Goal: Find specific page/section: Find specific page/section

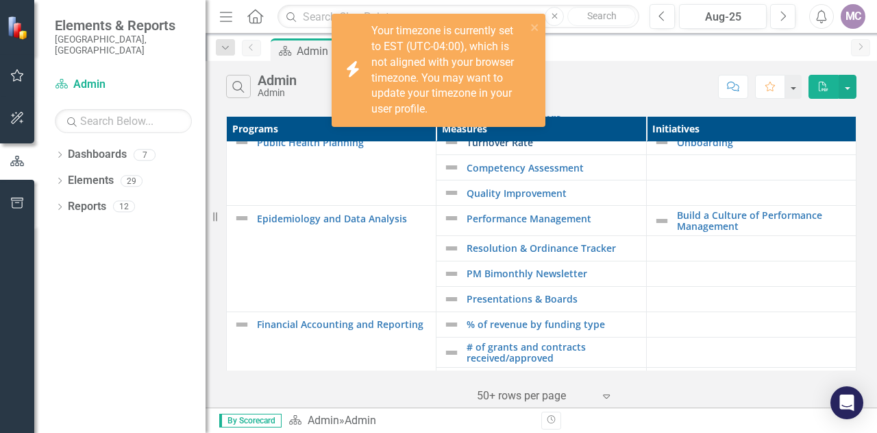
scroll to position [324, 0]
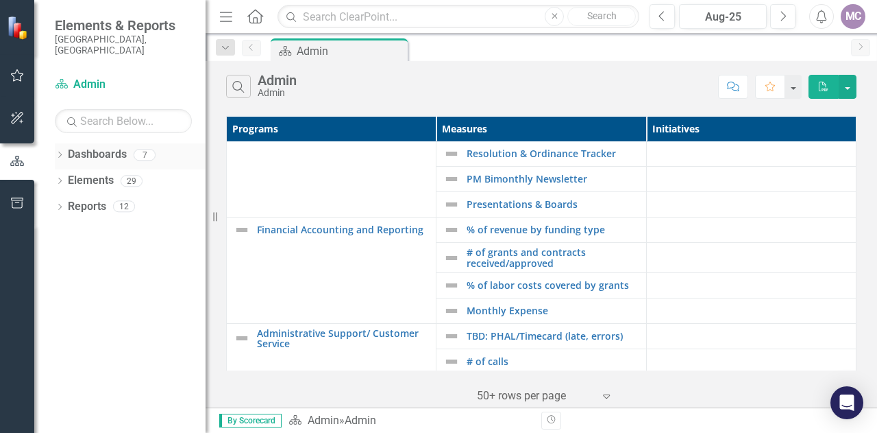
click at [62, 152] on icon "Dropdown" at bounding box center [60, 156] width 10 height 8
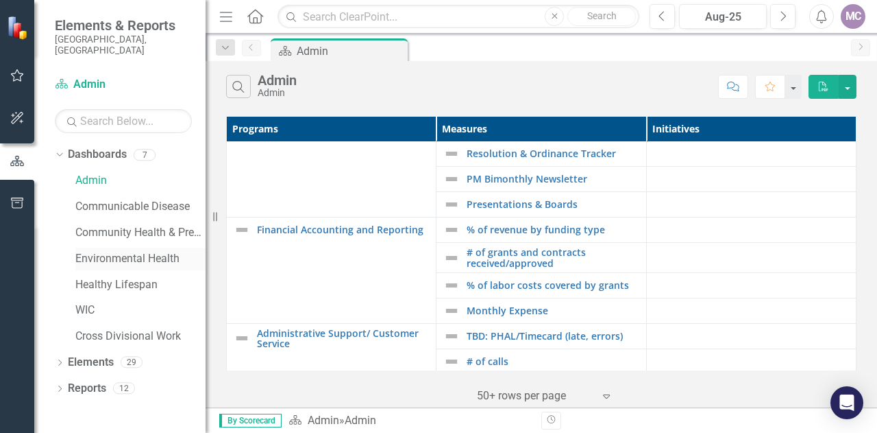
click at [118, 251] on link "Environmental Health" at bounding box center [140, 259] width 130 height 16
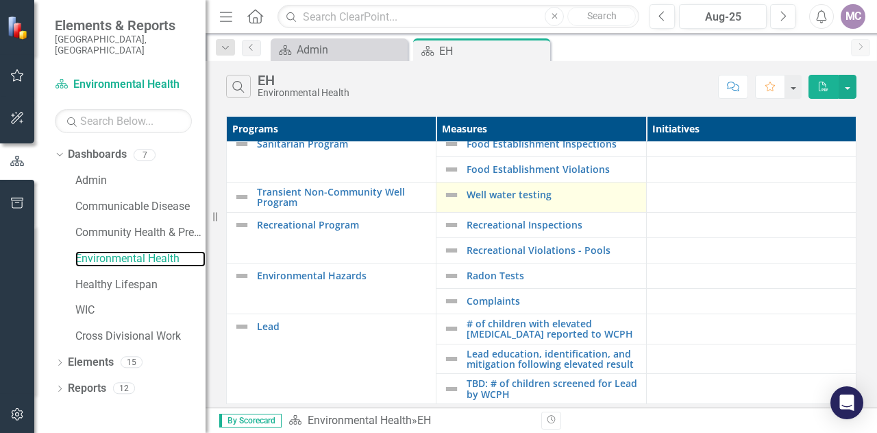
scroll to position [18, 0]
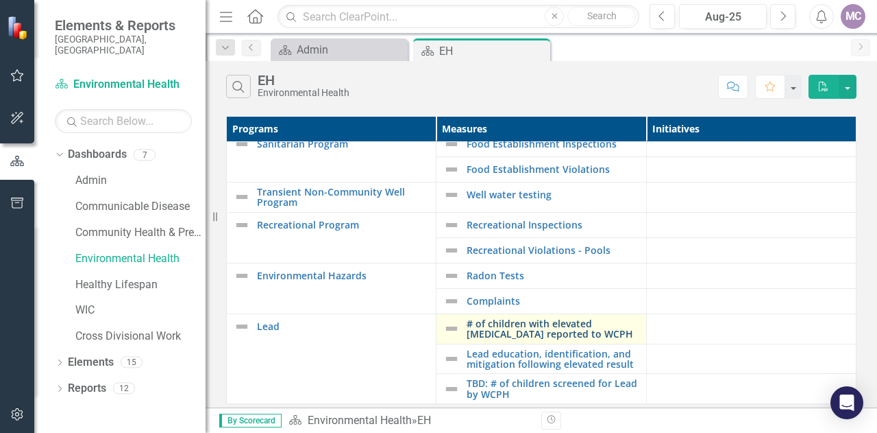
click at [559, 318] on link "# of children with elevated [MEDICAL_DATA] reported to WCPH" at bounding box center [553, 328] width 172 height 21
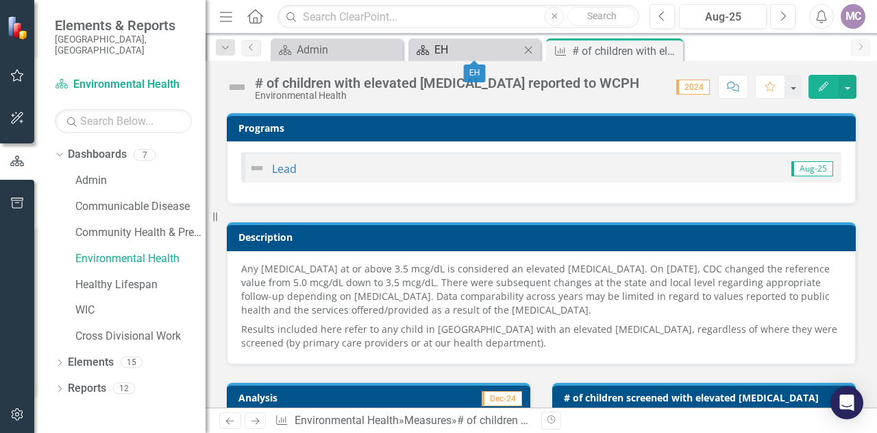
click at [478, 52] on div "EH" at bounding box center [478, 49] width 86 height 17
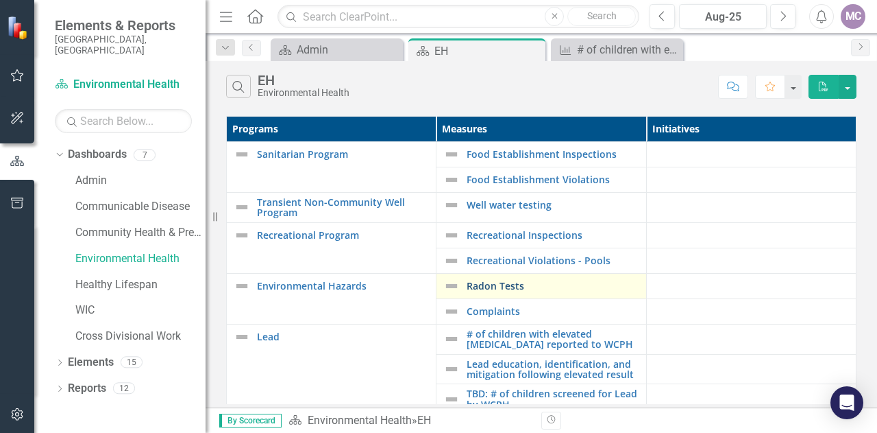
scroll to position [18, 0]
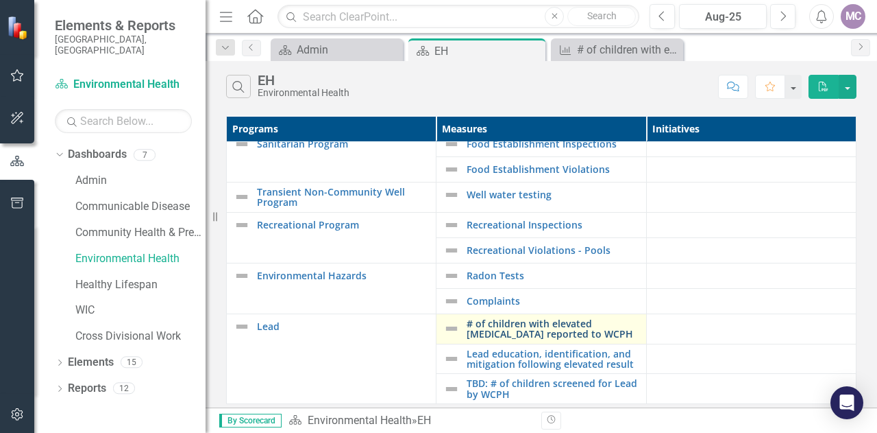
click at [548, 318] on link "# of children with elevated [MEDICAL_DATA] reported to WCPH" at bounding box center [553, 328] width 172 height 21
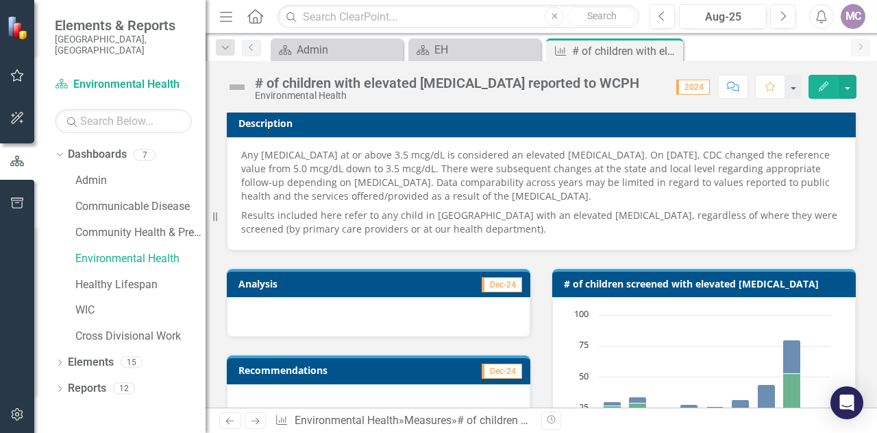
scroll to position [104, 0]
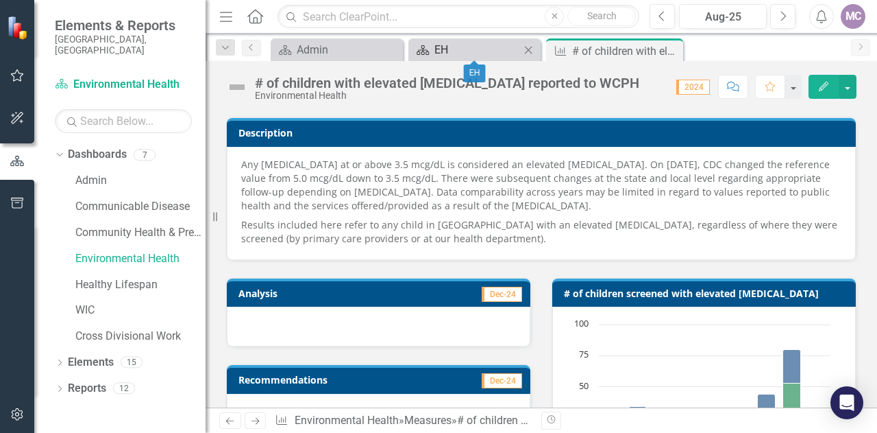
click at [444, 47] on div "EH" at bounding box center [478, 49] width 86 height 17
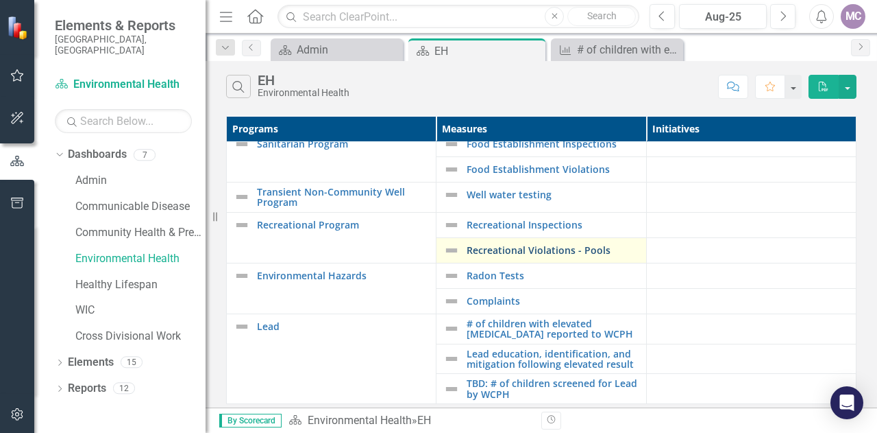
scroll to position [18, 0]
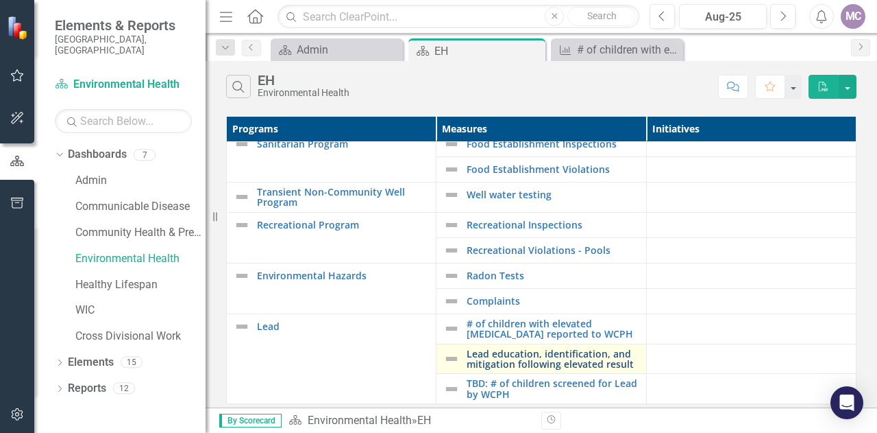
click at [553, 348] on link "Lead education, identification, and mitigation following elevated result" at bounding box center [553, 358] width 172 height 21
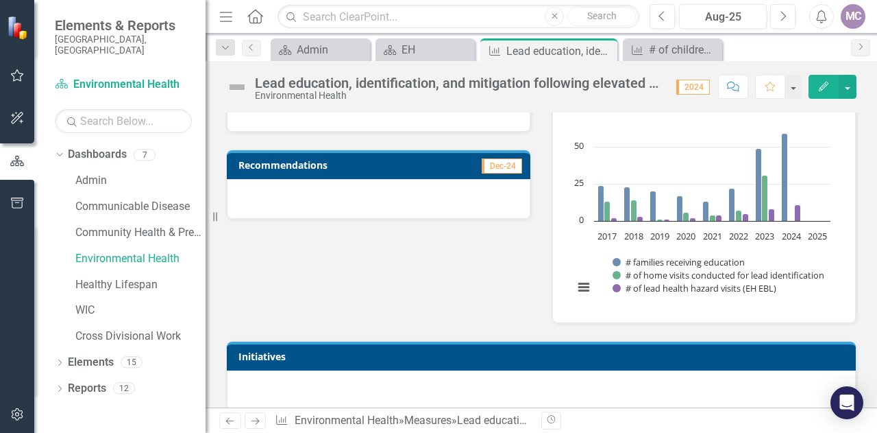
scroll to position [75, 0]
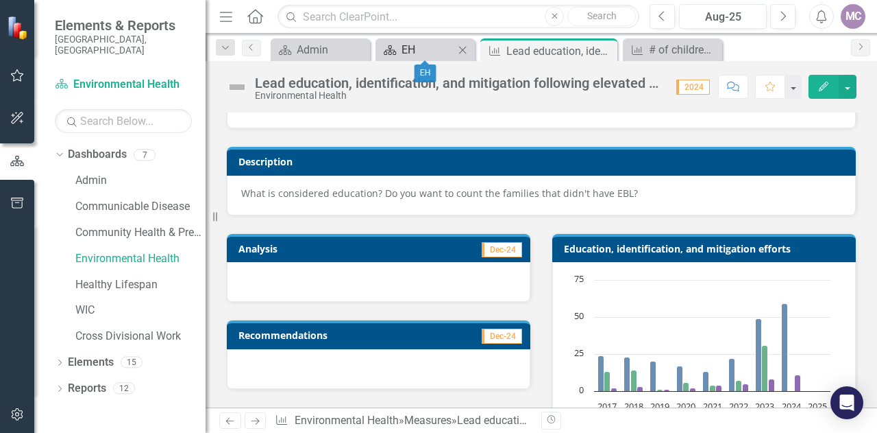
click at [439, 57] on div "EH" at bounding box center [428, 49] width 53 height 17
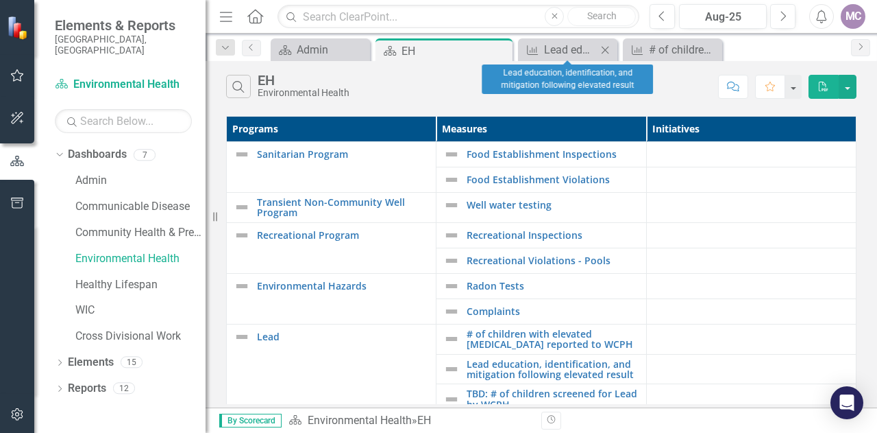
click at [605, 49] on icon at bounding box center [606, 50] width 8 height 8
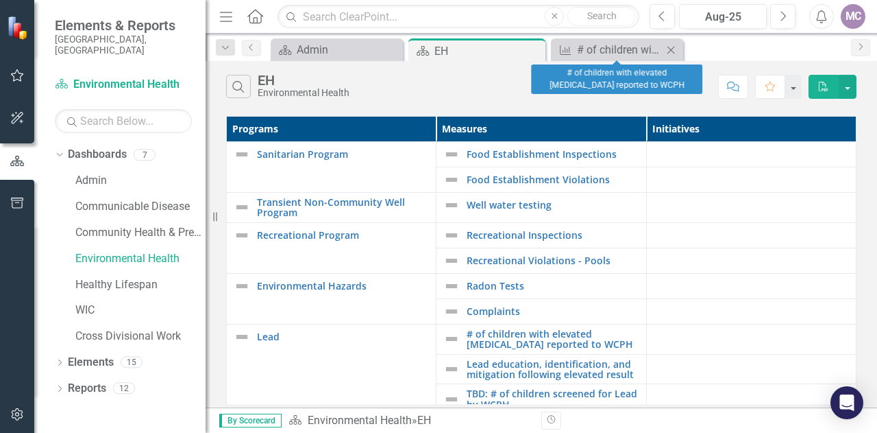
click at [670, 51] on icon at bounding box center [672, 50] width 8 height 8
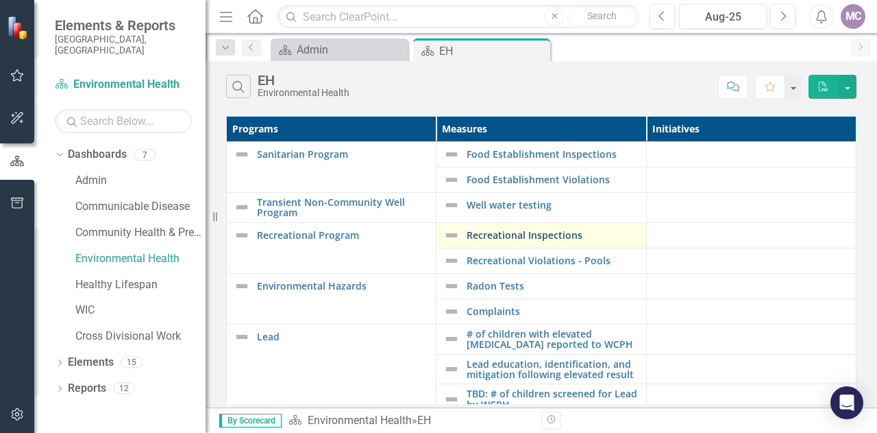
click at [518, 232] on link "Recreational Inspections" at bounding box center [553, 235] width 172 height 10
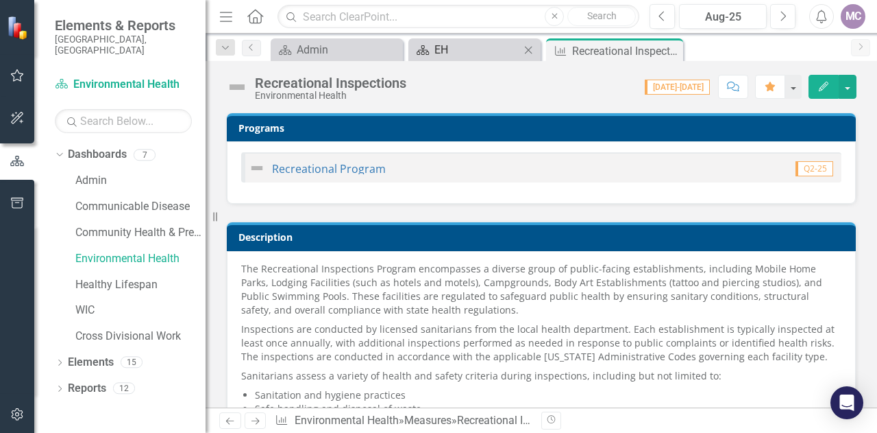
click at [487, 52] on div "EH" at bounding box center [478, 49] width 86 height 17
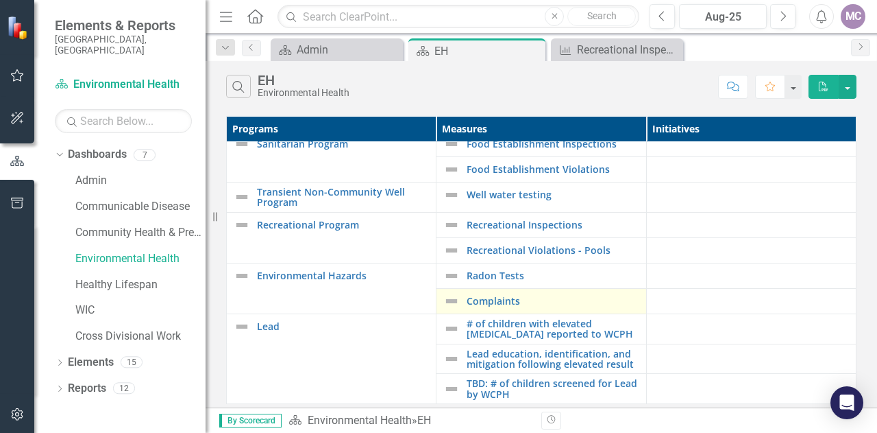
scroll to position [18, 0]
click at [485, 295] on link "Complaints" at bounding box center [553, 300] width 172 height 10
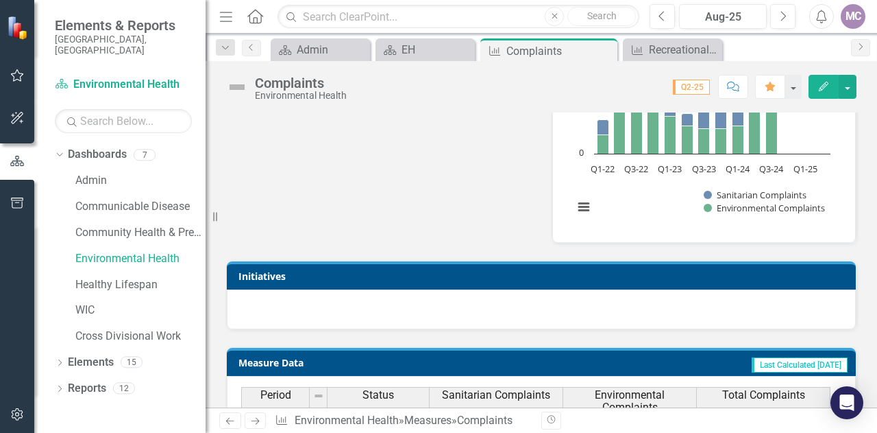
scroll to position [1165, 0]
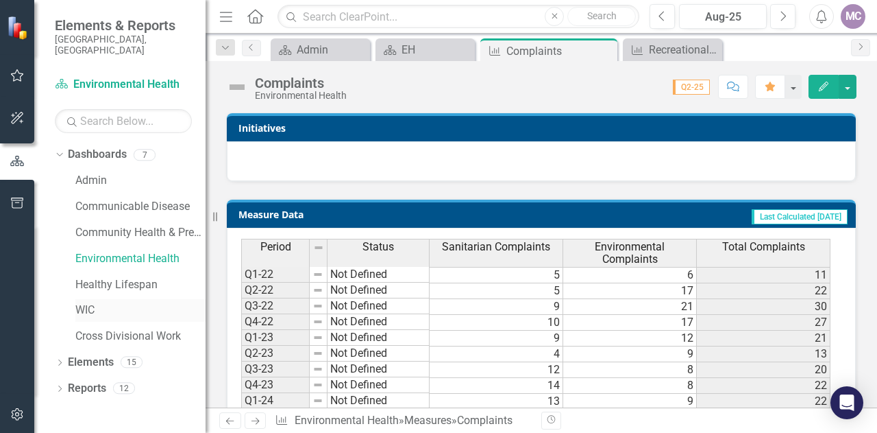
drag, startPoint x: 343, startPoint y: 146, endPoint x: 185, endPoint y: 304, distance: 223.0
click at [334, 161] on div at bounding box center [541, 161] width 629 height 40
click at [429, 46] on div "EH" at bounding box center [428, 49] width 53 height 17
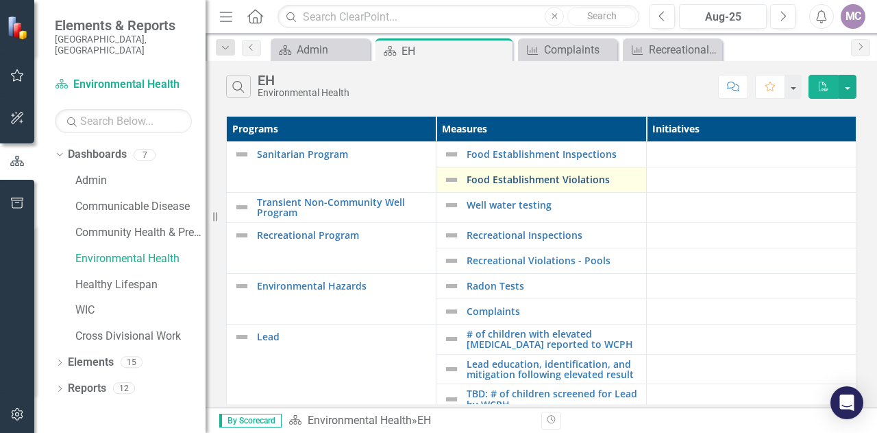
click at [522, 179] on link "Food Establishment Violations" at bounding box center [553, 179] width 172 height 10
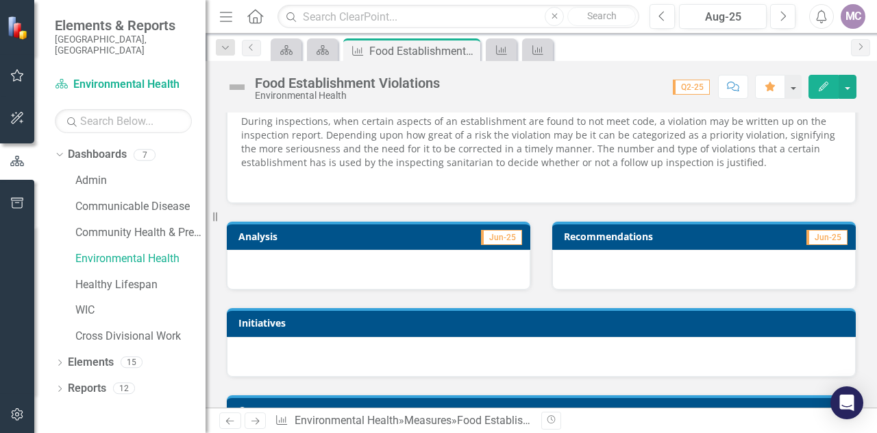
scroll to position [80, 0]
